Goal: Information Seeking & Learning: Learn about a topic

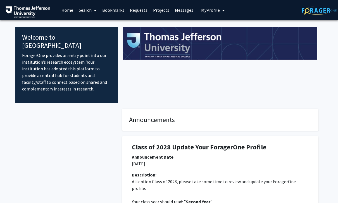
click at [215, 11] on span "My Profile" at bounding box center [210, 10] width 19 height 6
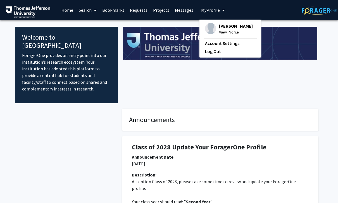
click at [232, 28] on span "[PERSON_NAME]" at bounding box center [236, 26] width 34 height 6
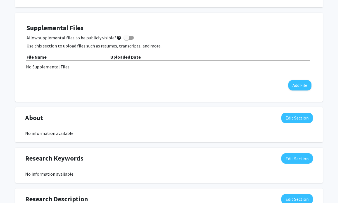
scroll to position [135, 0]
click at [300, 85] on button "Add File" at bounding box center [299, 85] width 23 height 10
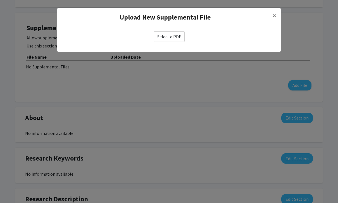
click at [172, 35] on label "Select a PDF" at bounding box center [169, 36] width 31 height 11
click at [0, 0] on input "Select a PDF" at bounding box center [0, 0] width 0 height 0
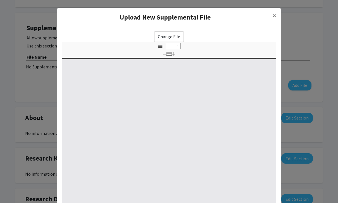
select select "custom"
type input "0"
select select "custom"
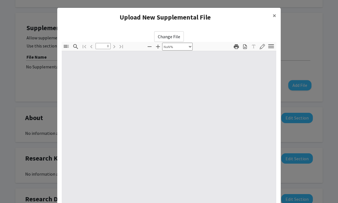
type input "1"
select select "auto"
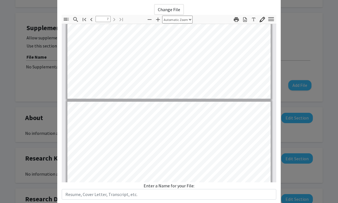
scroll to position [1522, 0]
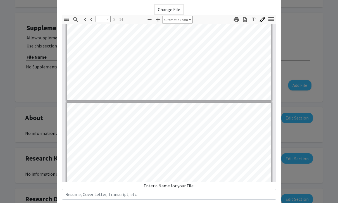
type input "6"
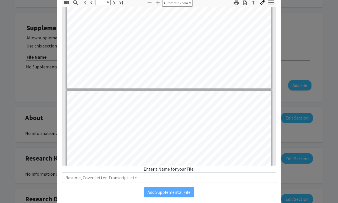
scroll to position [0, 0]
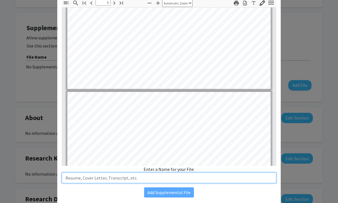
click at [177, 182] on input "text" at bounding box center [169, 178] width 215 height 11
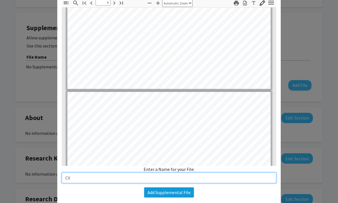
type input "CV"
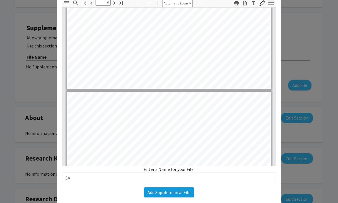
click at [174, 195] on button "Add Supplemental File" at bounding box center [169, 193] width 50 height 10
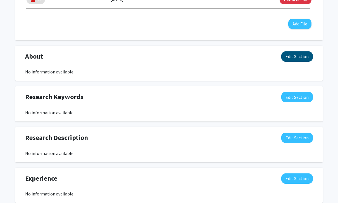
click at [303, 53] on button "Edit Section" at bounding box center [297, 57] width 32 height 10
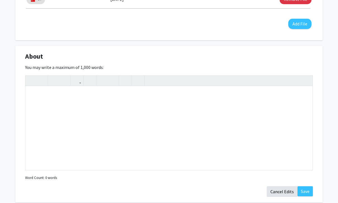
click at [286, 191] on button "Cancel Edits" at bounding box center [282, 191] width 31 height 11
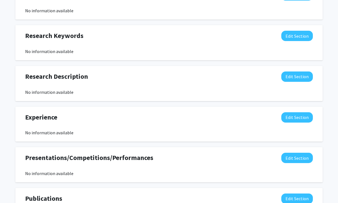
scroll to position [267, 0]
click at [299, 35] on button "Edit Section" at bounding box center [297, 36] width 32 height 10
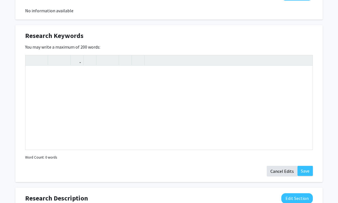
click at [281, 169] on button "Cancel Edits" at bounding box center [282, 171] width 31 height 11
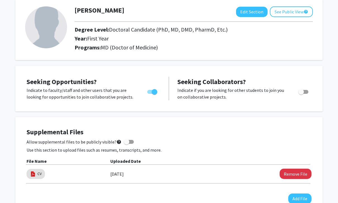
scroll to position [27, 0]
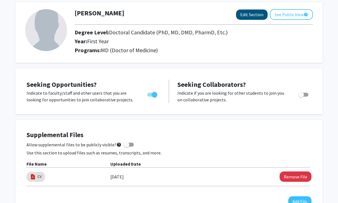
click at [250, 16] on button "Edit Section" at bounding box center [252, 15] width 32 height 10
select select "first_year"
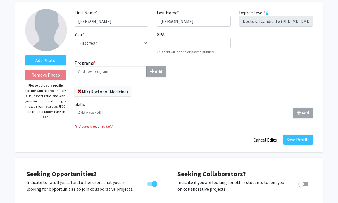
scroll to position [28, 0]
click at [40, 62] on label "Add Photo" at bounding box center [45, 60] width 41 height 10
click at [0, 0] on input "Add Photo" at bounding box center [0, 0] width 0 height 0
click at [38, 59] on label "Add Photo" at bounding box center [45, 60] width 41 height 10
click at [0, 0] on input "Add Photo" at bounding box center [0, 0] width 0 height 0
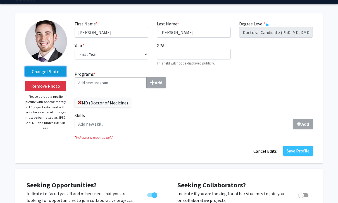
scroll to position [16, 0]
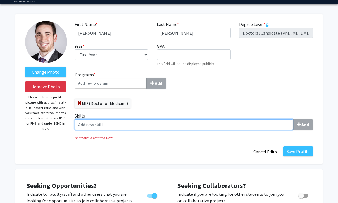
click at [262, 128] on input "Skills Add" at bounding box center [184, 125] width 219 height 11
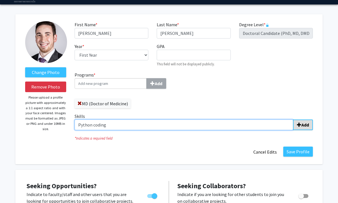
type input "Python coding"
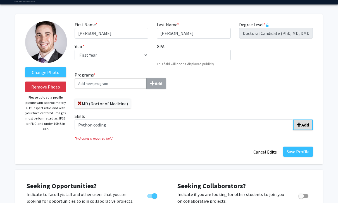
click at [306, 125] on b "Add" at bounding box center [306, 125] width 8 height 6
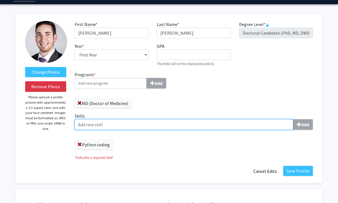
click at [267, 124] on input "Skills Add" at bounding box center [184, 124] width 219 height 11
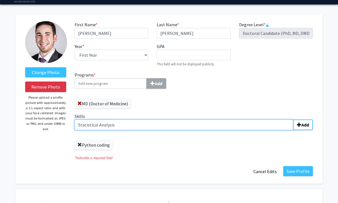
type input "Statistical Analysis"
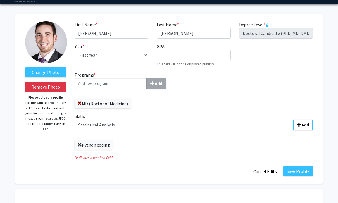
click at [81, 143] on span at bounding box center [79, 145] width 4 height 4
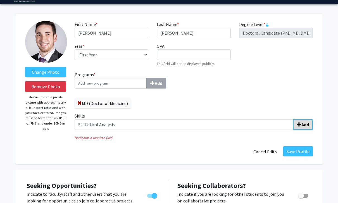
click at [305, 124] on b "Add" at bounding box center [306, 125] width 8 height 6
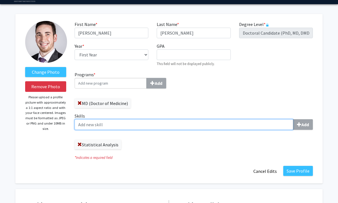
click at [265, 125] on input "Skills Add" at bounding box center [184, 124] width 219 height 11
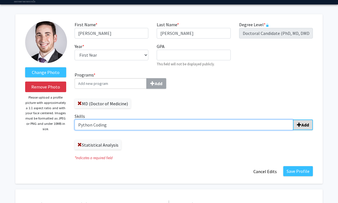
type input "Python Coding"
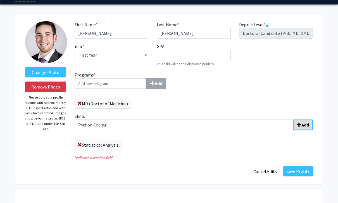
click at [305, 123] on b "Add" at bounding box center [306, 125] width 8 height 6
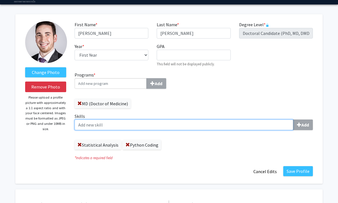
click at [246, 121] on input "Skills Add" at bounding box center [184, 125] width 219 height 11
type input "Database Management"
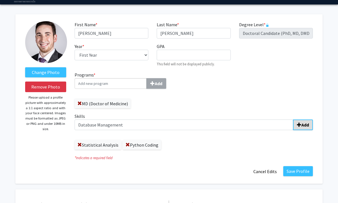
click at [305, 125] on b "Add" at bounding box center [306, 125] width 8 height 6
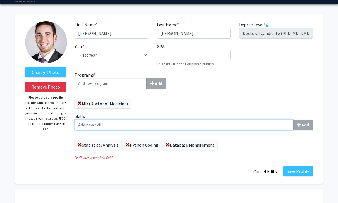
click at [252, 122] on input "Skills Add" at bounding box center [184, 125] width 219 height 11
type input "Manuscript Writing"
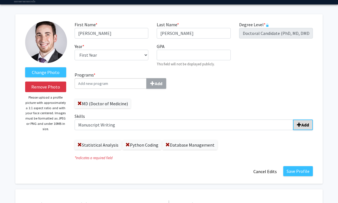
click at [303, 124] on b "Add" at bounding box center [306, 125] width 8 height 6
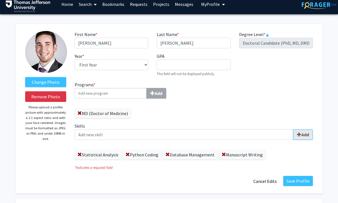
scroll to position [5, 0]
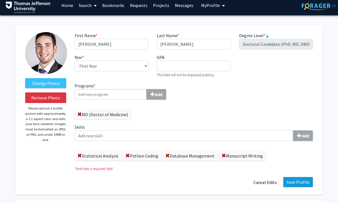
click at [307, 182] on button "Save Profile" at bounding box center [298, 182] width 30 height 10
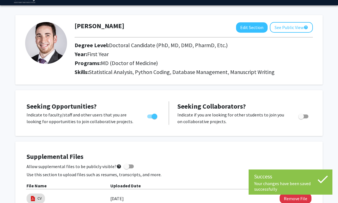
scroll to position [0, 0]
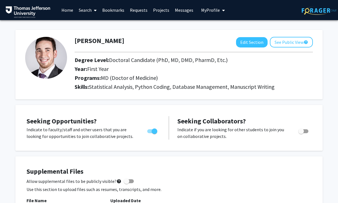
click at [90, 11] on link "Search" at bounding box center [87, 10] width 23 height 20
click at [66, 11] on link "Home" at bounding box center [67, 10] width 17 height 20
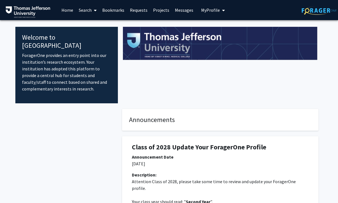
click at [160, 14] on link "Projects" at bounding box center [161, 10] width 22 height 20
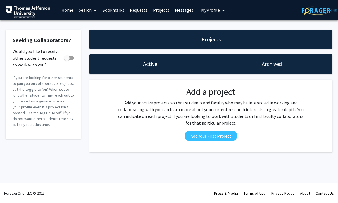
click at [84, 9] on link "Search" at bounding box center [87, 10] width 23 height 20
click at [88, 22] on span "Faculty/Staff" at bounding box center [96, 25] width 41 height 11
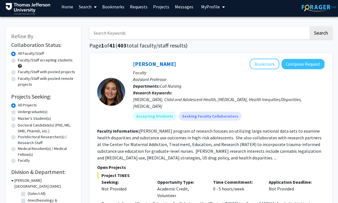
scroll to position [5, 0]
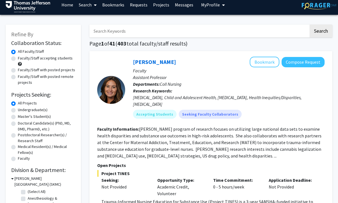
click at [18, 125] on label "Doctoral Candidate(s) (PhD, MD, DMD, PharmD, etc.)" at bounding box center [47, 127] width 58 height 12
click at [18, 124] on input "Doctoral Candidate(s) (PhD, MD, DMD, PharmD, etc.)" at bounding box center [20, 123] width 4 height 4
radio input "true"
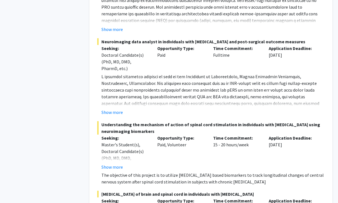
scroll to position [467, 0]
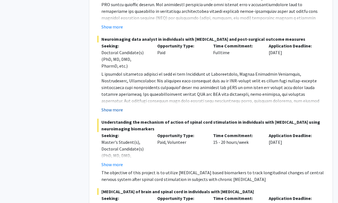
click at [119, 107] on button "Show more" at bounding box center [112, 110] width 22 height 7
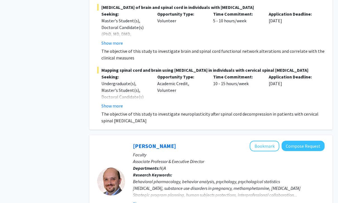
scroll to position [699, 0]
click at [120, 103] on button "Show more" at bounding box center [112, 106] width 22 height 7
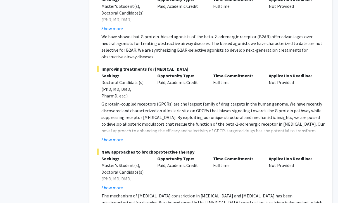
scroll to position [2071, 0]
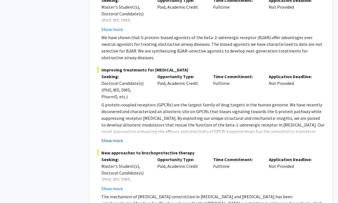
click at [120, 137] on button "Show more" at bounding box center [112, 140] width 22 height 7
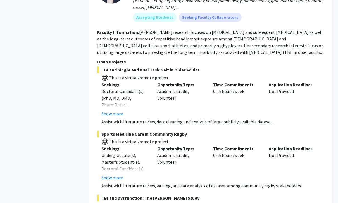
scroll to position [2369, 0]
click at [112, 110] on button "Show more" at bounding box center [112, 113] width 22 height 7
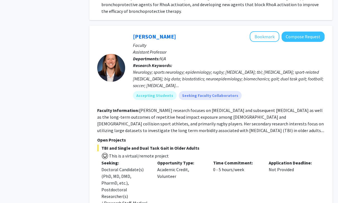
scroll to position [2284, 0]
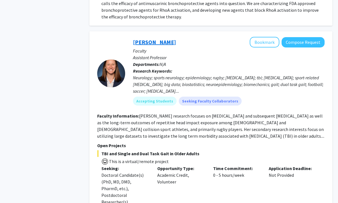
click at [156, 39] on link "[PERSON_NAME]" at bounding box center [154, 42] width 43 height 7
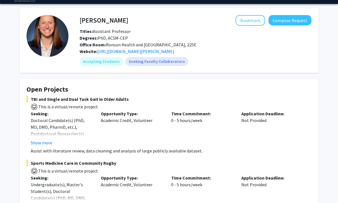
scroll to position [17, 0]
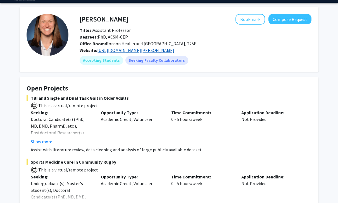
click at [174, 52] on link "[URL][DOMAIN_NAME][PERSON_NAME]" at bounding box center [135, 51] width 77 height 6
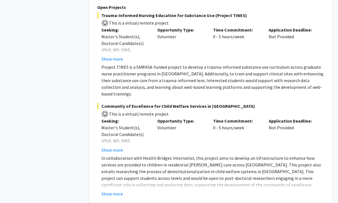
scroll to position [3342, 0]
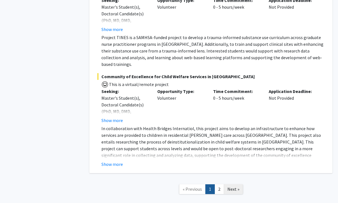
click at [238, 186] on span "Next »" at bounding box center [233, 189] width 12 height 6
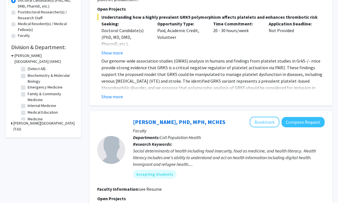
scroll to position [128, 0]
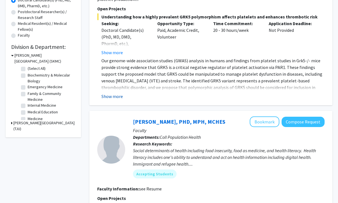
click at [117, 94] on button "Show more" at bounding box center [112, 96] width 22 height 7
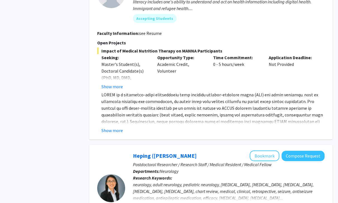
scroll to position [299, 0]
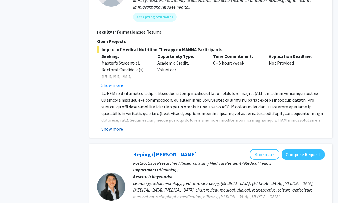
click at [116, 132] on button "Show more" at bounding box center [112, 129] width 22 height 7
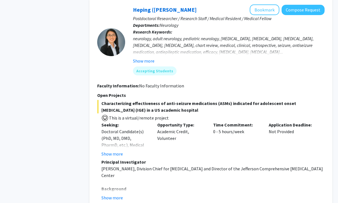
scroll to position [479, 0]
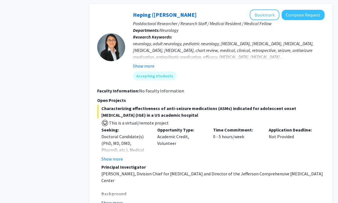
click at [111, 203] on button "Show more" at bounding box center [112, 203] width 22 height 7
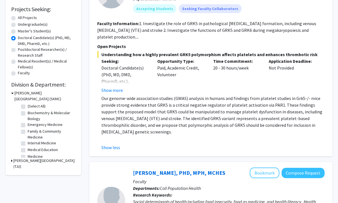
scroll to position [0, 0]
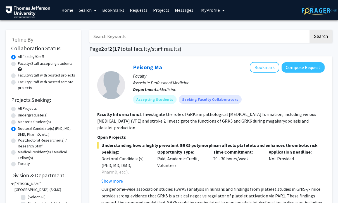
click at [218, 40] on input "Search Keywords" at bounding box center [198, 36] width 219 height 13
type input "Database"
click at [321, 36] on button "Search" at bounding box center [321, 36] width 23 height 13
radio input "true"
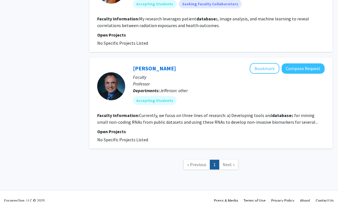
scroll to position [1049, 0]
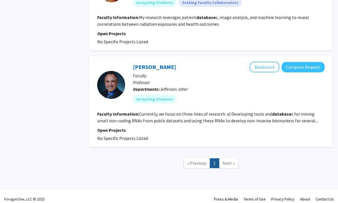
click at [235, 160] on link "Next »" at bounding box center [228, 165] width 19 height 10
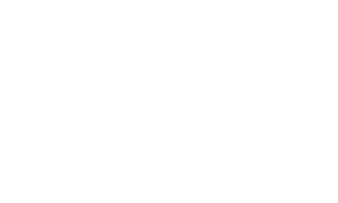
scroll to position [0, 0]
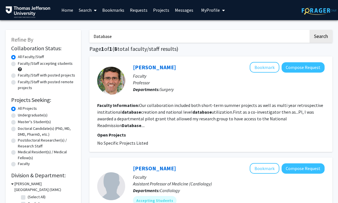
click at [262, 42] on input "Database" at bounding box center [198, 36] width 219 height 13
click at [265, 34] on input "Database" at bounding box center [198, 36] width 219 height 13
click at [273, 32] on input "Database" at bounding box center [198, 36] width 219 height 13
click at [44, 129] on label "Doctoral Candidate(s) (PhD, MD, DMD, PharmD, etc.)" at bounding box center [47, 132] width 58 height 12
click at [22, 129] on input "Doctoral Candidate(s) (PhD, MD, DMD, PharmD, etc.)" at bounding box center [20, 128] width 4 height 4
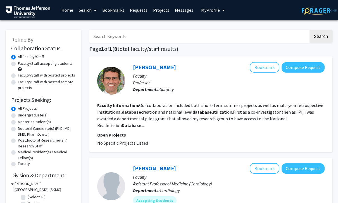
radio input "true"
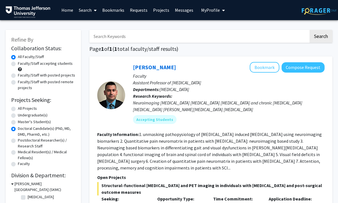
click at [54, 65] on label "Faculty/Staff accepting students" at bounding box center [45, 64] width 55 height 6
click at [22, 64] on input "Faculty/Staff accepting students" at bounding box center [20, 63] width 4 height 4
radio input "true"
click at [28, 111] on label "All Projects" at bounding box center [27, 109] width 19 height 6
click at [22, 109] on input "All Projects" at bounding box center [20, 108] width 4 height 4
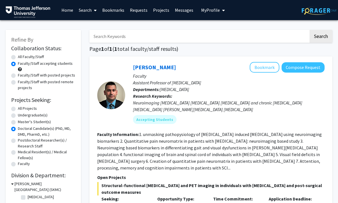
radio input "true"
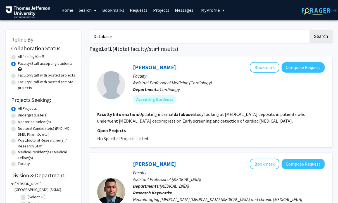
click at [34, 54] on label "All Faculty/Staff" at bounding box center [31, 57] width 26 height 6
click at [22, 54] on input "All Faculty/Staff" at bounding box center [20, 56] width 4 height 4
radio input "true"
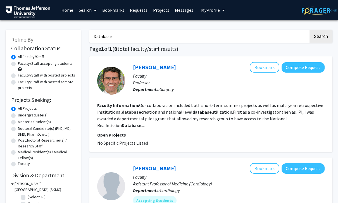
click at [87, 12] on link "Search" at bounding box center [87, 10] width 23 height 20
click at [106, 27] on span "Faculty/Staff" at bounding box center [96, 25] width 41 height 11
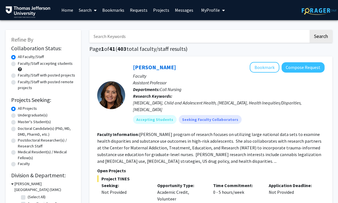
click at [46, 129] on label "Doctoral Candidate(s) (PhD, MD, DMD, PharmD, etc.)" at bounding box center [47, 132] width 58 height 12
click at [22, 129] on input "Doctoral Candidate(s) (PhD, MD, DMD, PharmD, etc.)" at bounding box center [20, 128] width 4 height 4
radio input "true"
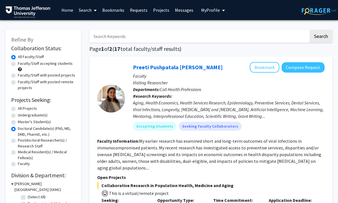
click at [210, 38] on input "Search Keywords" at bounding box center [198, 36] width 219 height 13
type input "Dataset"
click at [321, 36] on button "Search" at bounding box center [321, 36] width 23 height 13
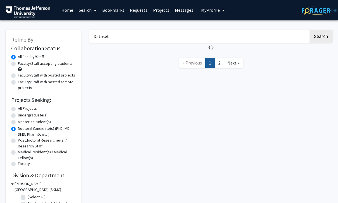
radio input "true"
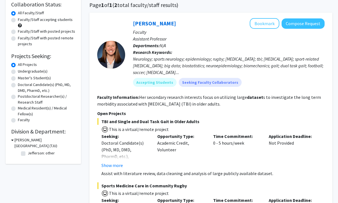
scroll to position [44, 0]
click at [155, 24] on link "[PERSON_NAME]" at bounding box center [154, 23] width 43 height 7
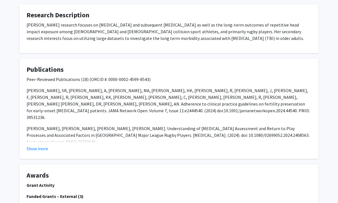
scroll to position [509, 0]
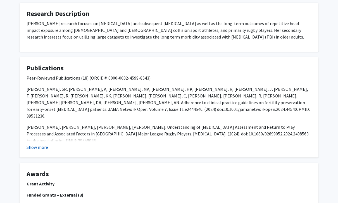
click at [41, 144] on button "Show more" at bounding box center [38, 147] width 22 height 7
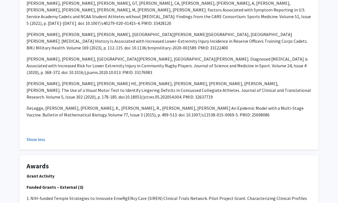
scroll to position [969, 0]
